Goal: Information Seeking & Learning: Learn about a topic

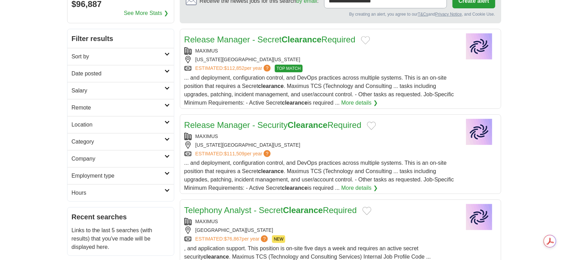
scroll to position [116, 0]
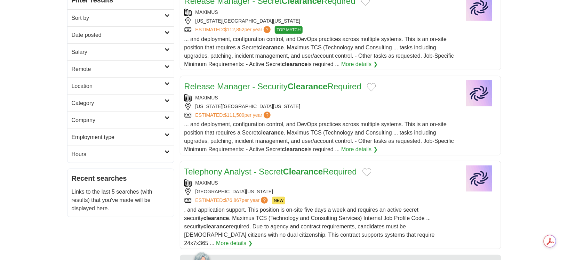
click at [162, 81] on link "Location" at bounding box center [121, 86] width 107 height 17
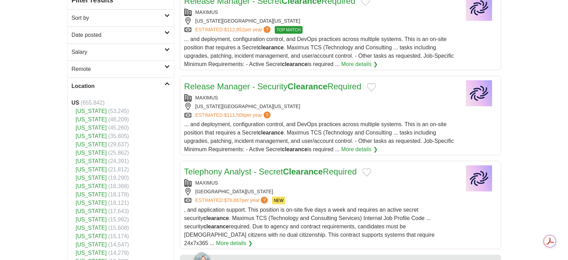
click at [79, 110] on link "[US_STATE]" at bounding box center [91, 111] width 31 height 6
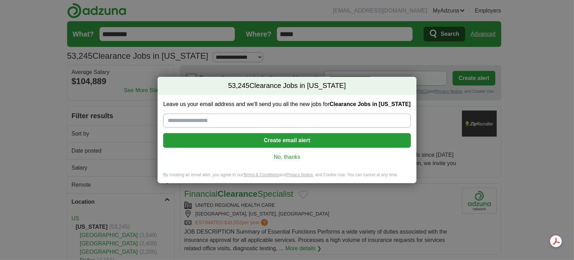
click at [288, 156] on link "No, thanks" at bounding box center [287, 158] width 236 height 8
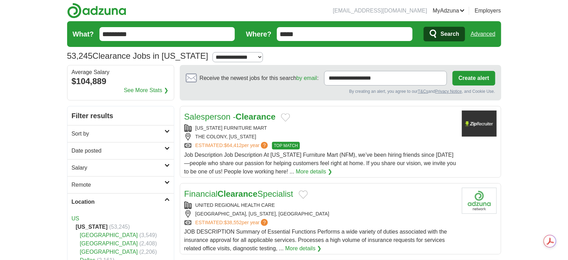
click at [134, 163] on link "Salary" at bounding box center [121, 167] width 107 height 17
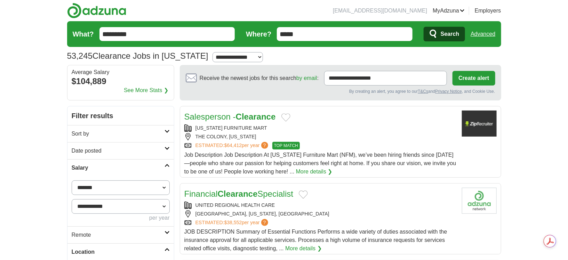
click at [151, 188] on select "**********" at bounding box center [121, 188] width 98 height 15
select select "******"
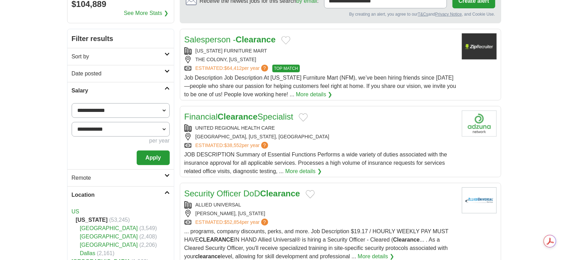
click at [150, 158] on button "Apply" at bounding box center [153, 158] width 33 height 15
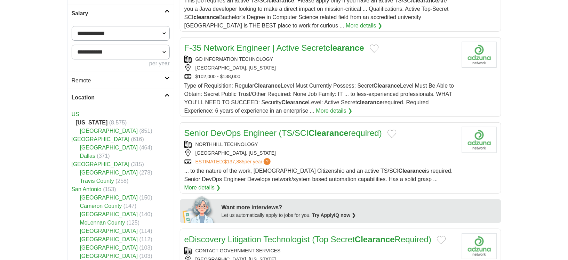
scroll to position [193, 0]
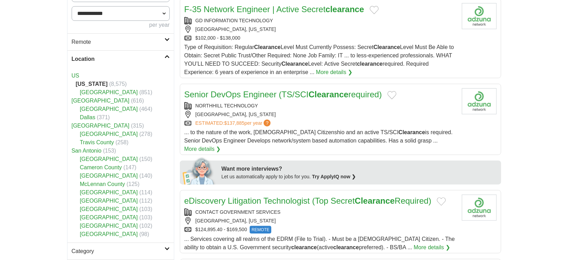
click at [77, 98] on link "Houston" at bounding box center [101, 101] width 58 height 6
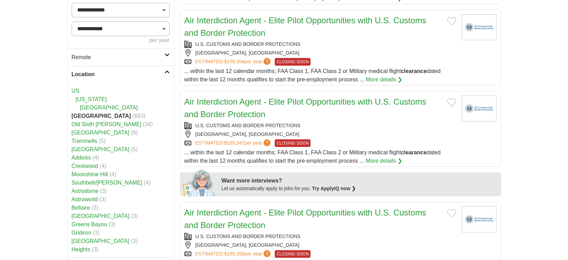
scroll to position [232, 0]
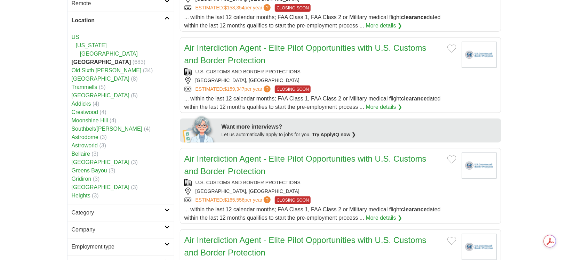
click at [81, 42] on link "[US_STATE]" at bounding box center [91, 45] width 31 height 6
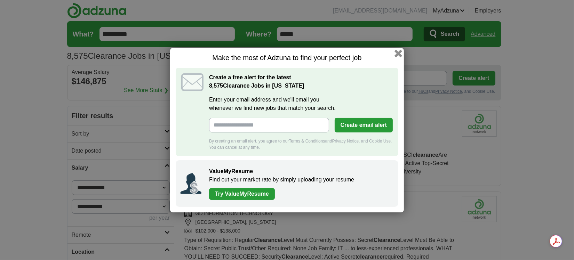
click at [399, 55] on button "button" at bounding box center [399, 53] width 8 height 8
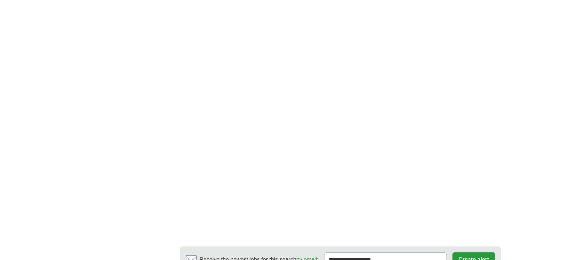
scroll to position [1160, 0]
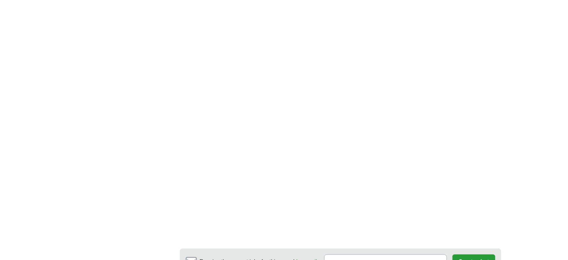
scroll to position [1237, 0]
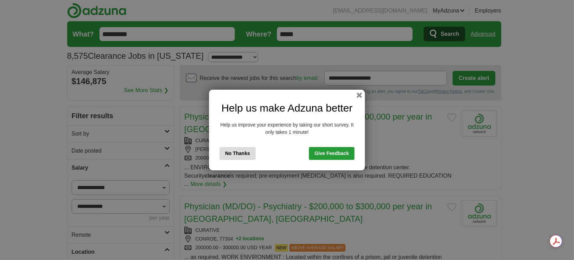
click at [244, 154] on button "No Thanks" at bounding box center [238, 153] width 36 height 13
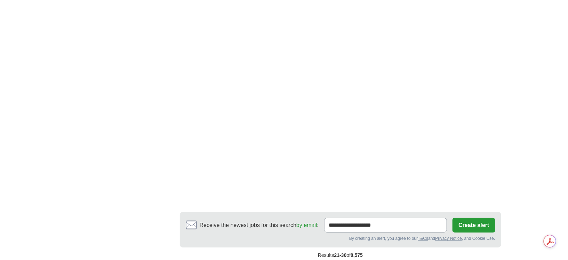
scroll to position [1199, 0]
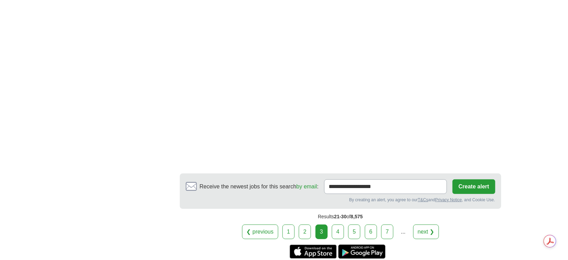
click at [338, 225] on link "4" at bounding box center [338, 232] width 12 height 15
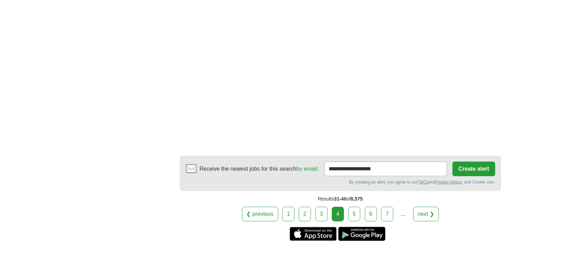
scroll to position [1237, 0]
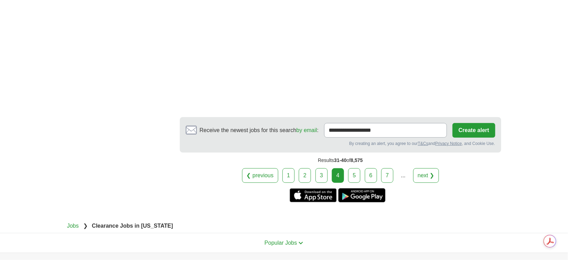
click at [354, 174] on link "5" at bounding box center [354, 175] width 12 height 15
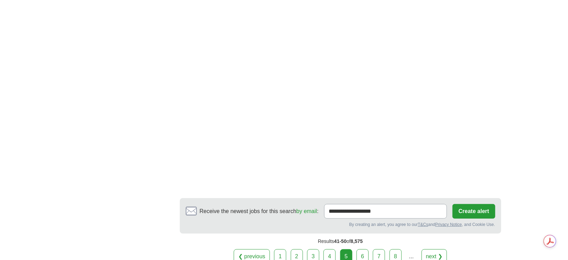
scroll to position [1199, 0]
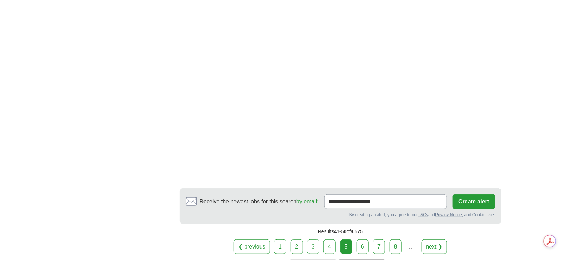
click at [365, 247] on link "6" at bounding box center [363, 247] width 12 height 15
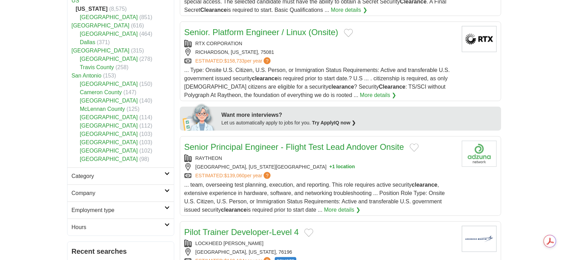
scroll to position [270, 0]
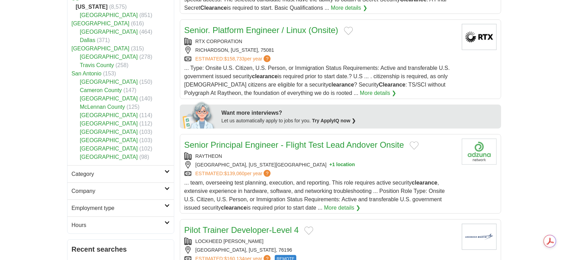
click at [167, 172] on icon at bounding box center [167, 171] width 5 height 3
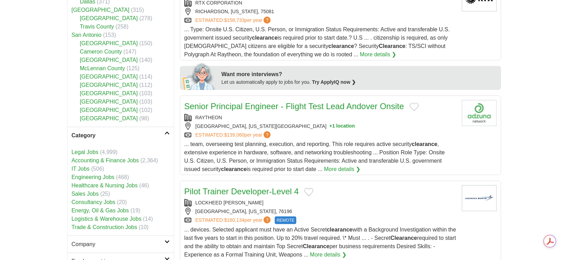
scroll to position [348, 0]
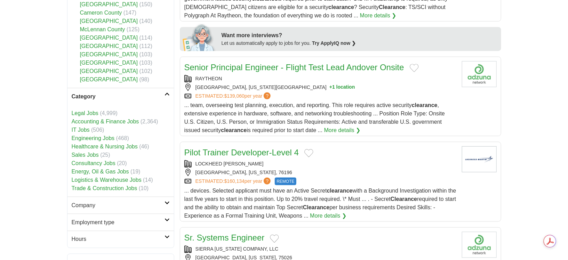
click at [163, 219] on h2 "Employment type" at bounding box center [118, 223] width 93 height 8
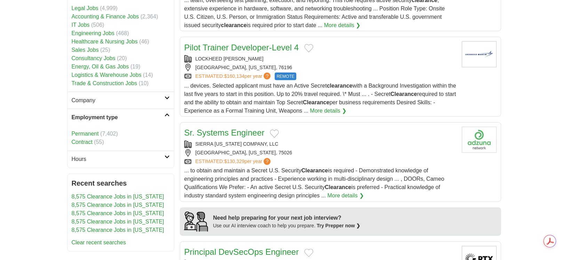
scroll to position [464, 0]
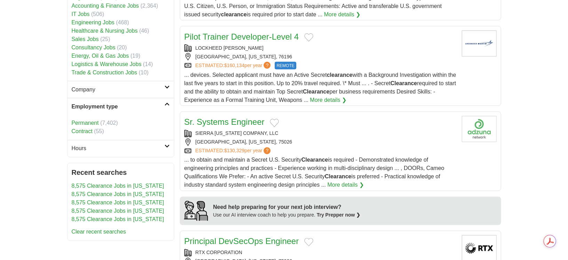
click at [87, 121] on link "Permanent" at bounding box center [85, 123] width 27 height 6
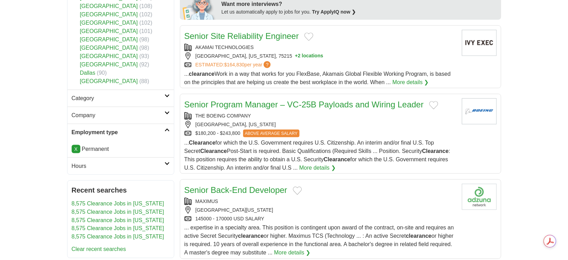
scroll to position [348, 0]
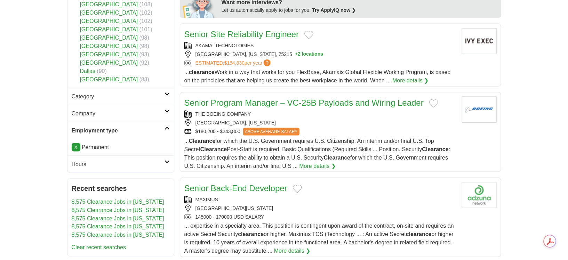
click at [137, 113] on h2 "Company" at bounding box center [118, 114] width 93 height 8
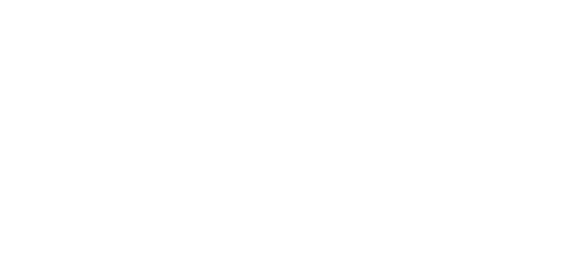
scroll to position [1122, 0]
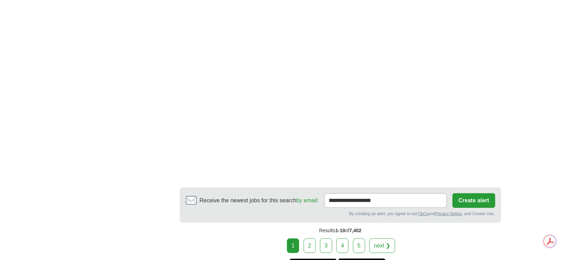
click at [314, 239] on link "2" at bounding box center [310, 246] width 12 height 15
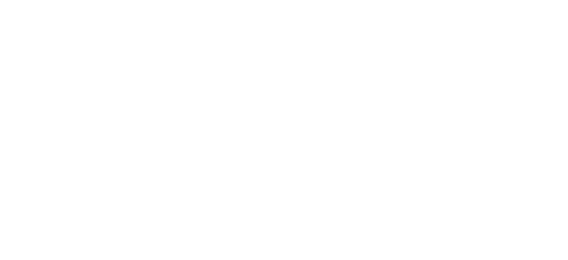
scroll to position [1237, 0]
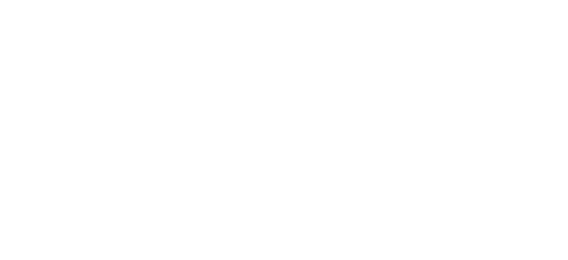
scroll to position [928, 0]
